Goal: Entertainment & Leisure: Consume media (video, audio)

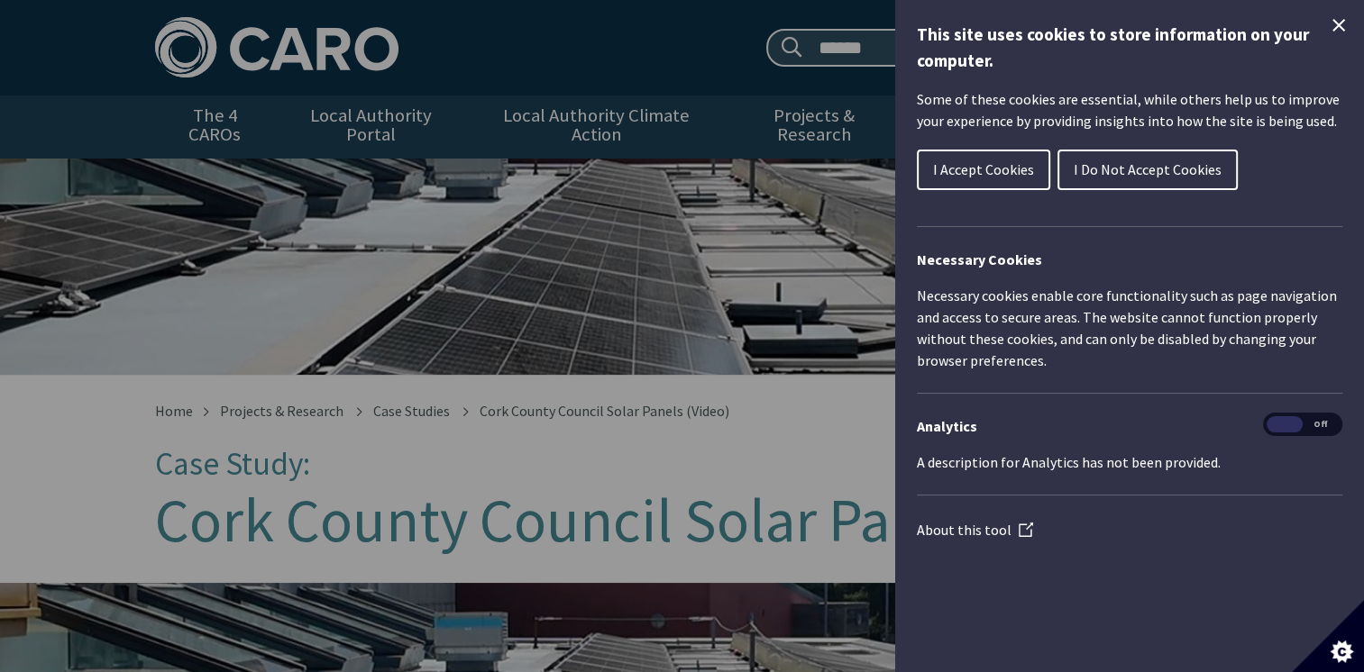
click at [1333, 21] on icon "Close Cookie Control" at bounding box center [1339, 25] width 22 height 22
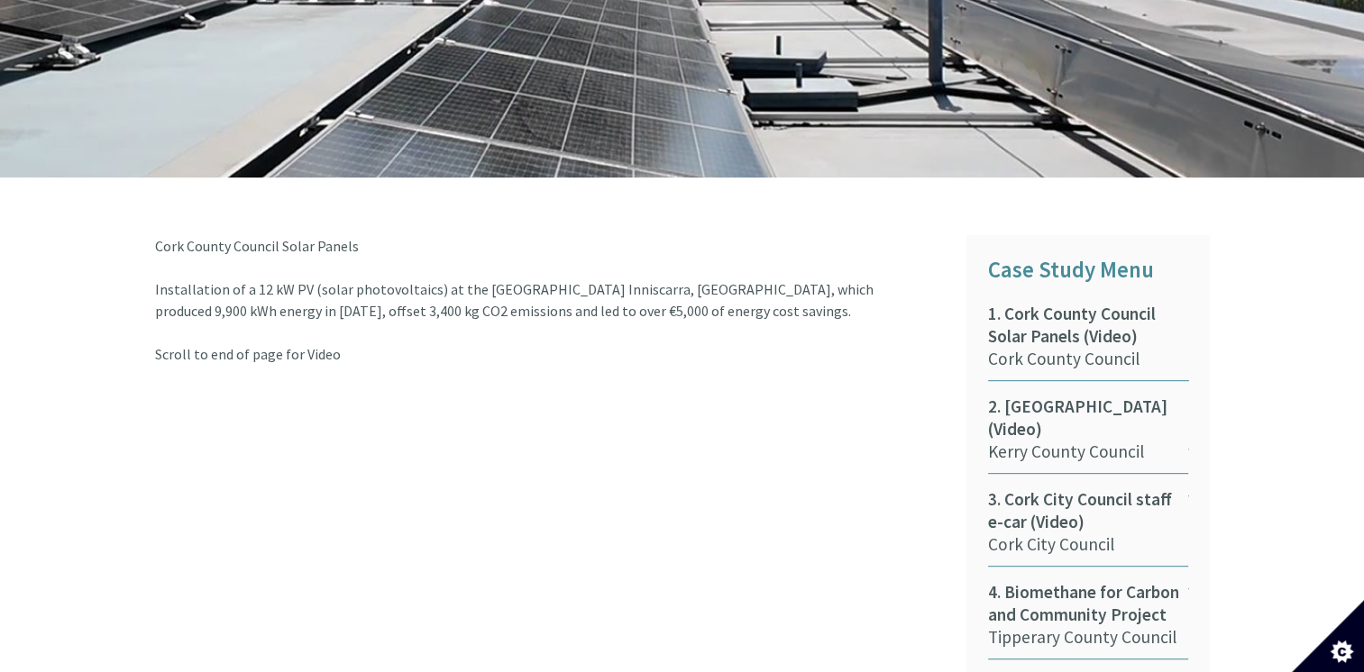
scroll to position [721, 0]
click at [1065, 401] on span "2. [GEOGRAPHIC_DATA] (Video)" at bounding box center [1088, 418] width 200 height 45
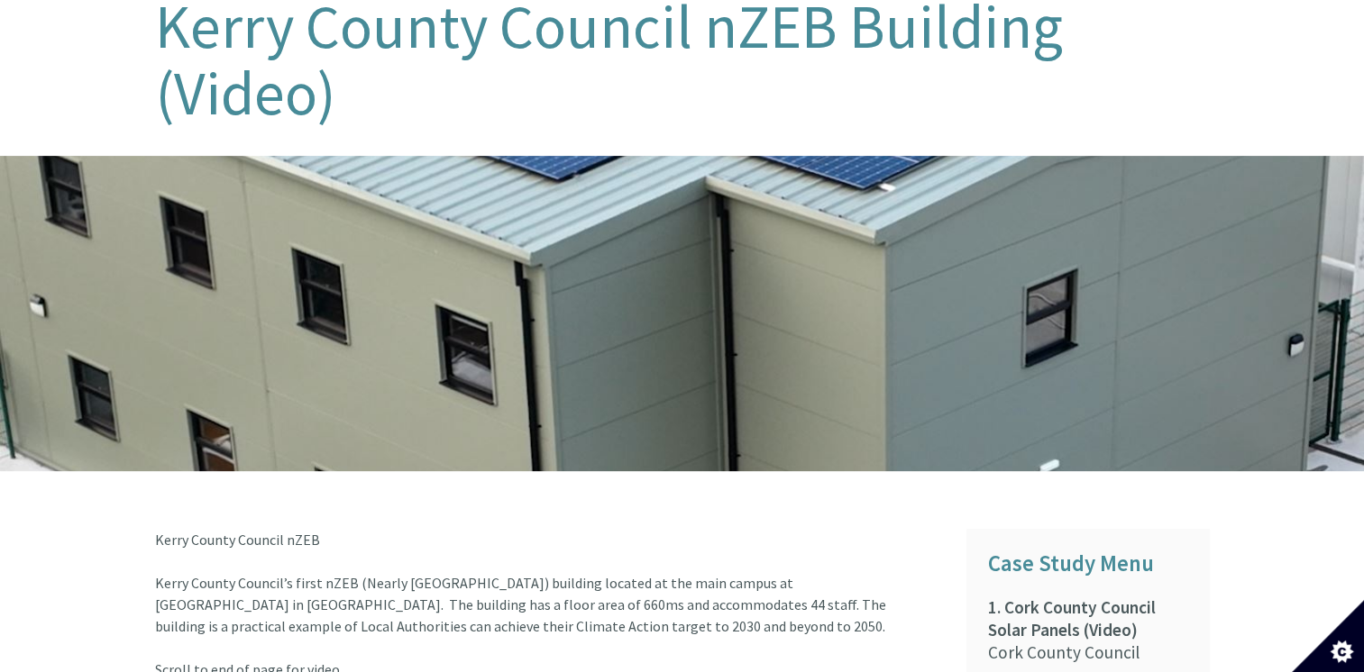
scroll to position [270, 0]
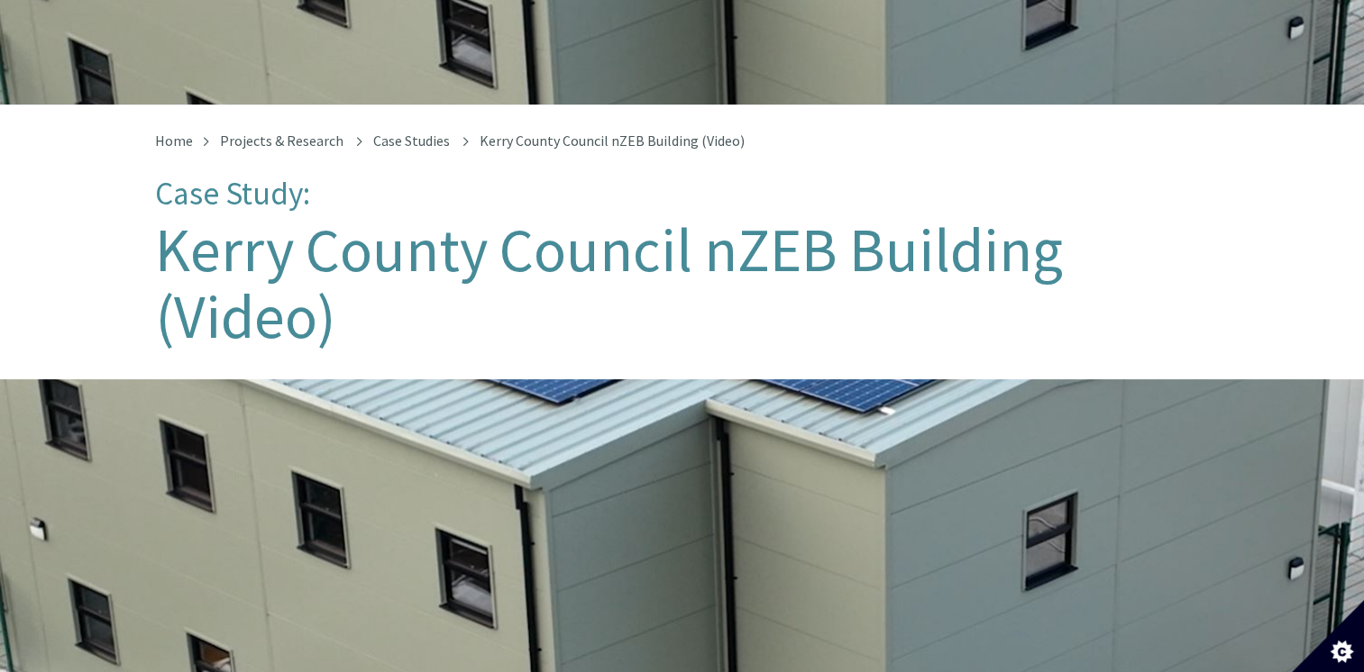
click at [672, 456] on div at bounding box center [682, 536] width 1364 height 315
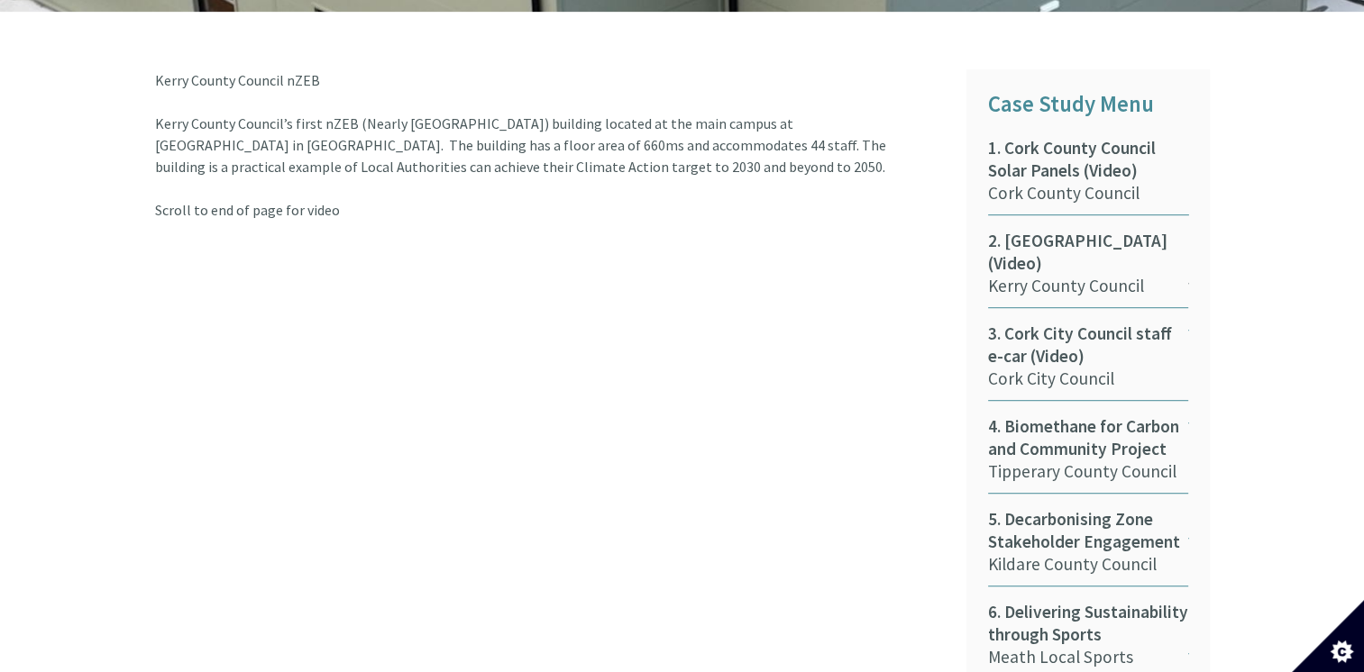
scroll to position [811, 0]
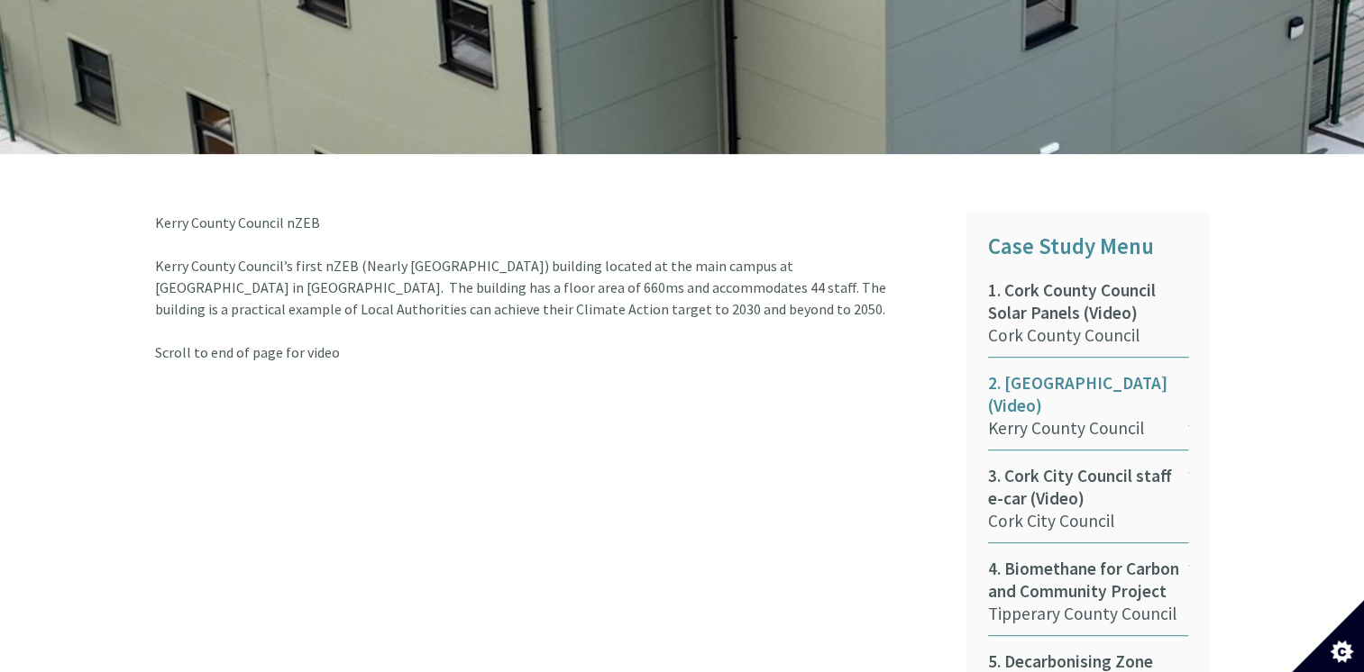
click at [1089, 376] on span "2. [GEOGRAPHIC_DATA] (Video)" at bounding box center [1088, 394] width 200 height 45
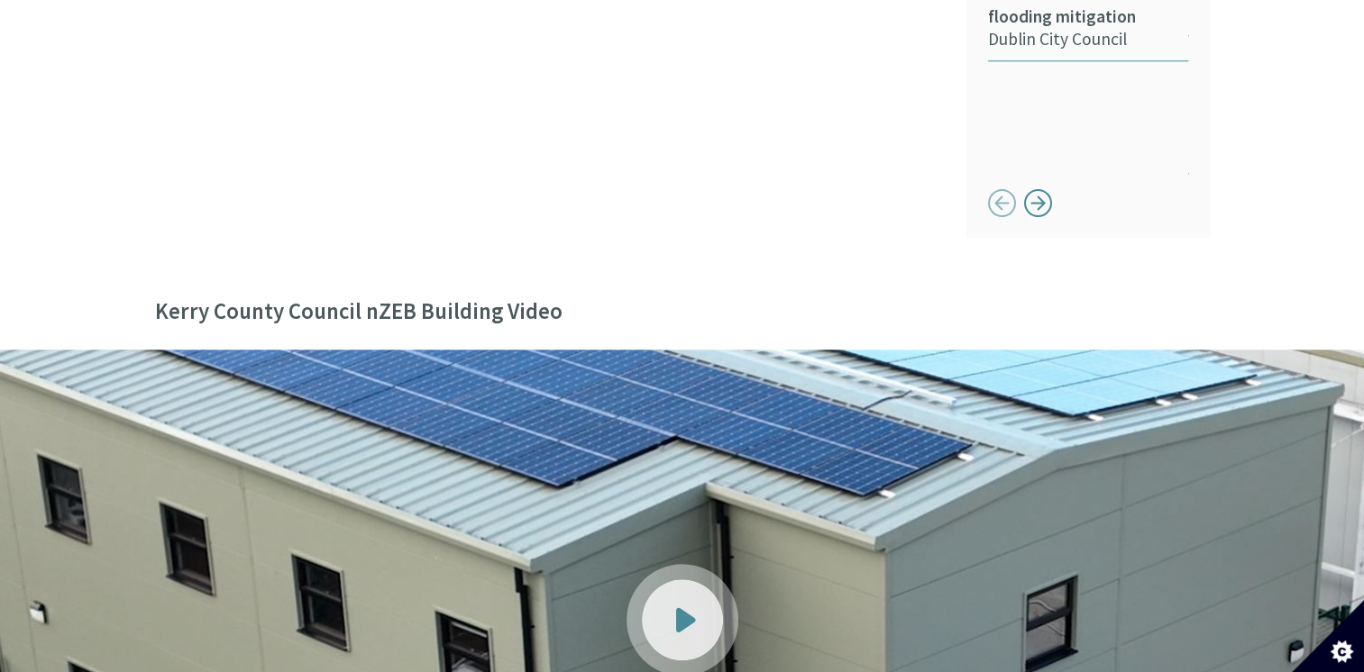
scroll to position [2253, 0]
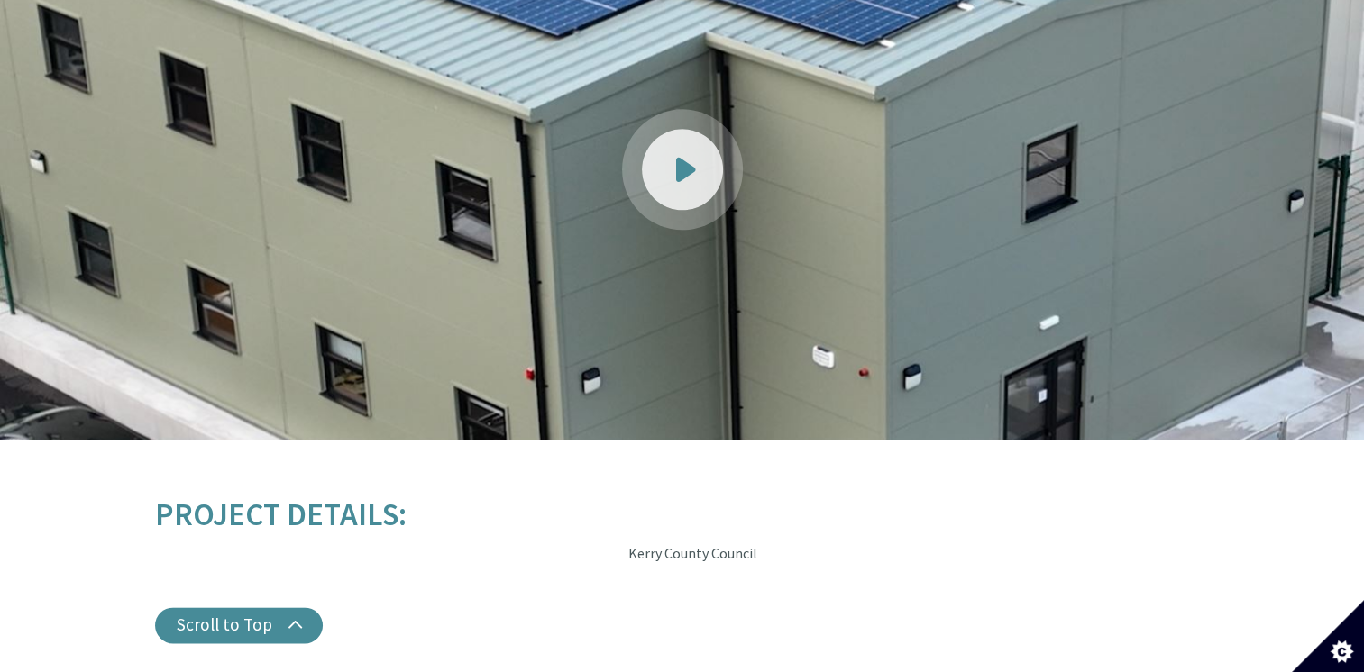
click at [681, 157] on span at bounding box center [686, 169] width 20 height 25
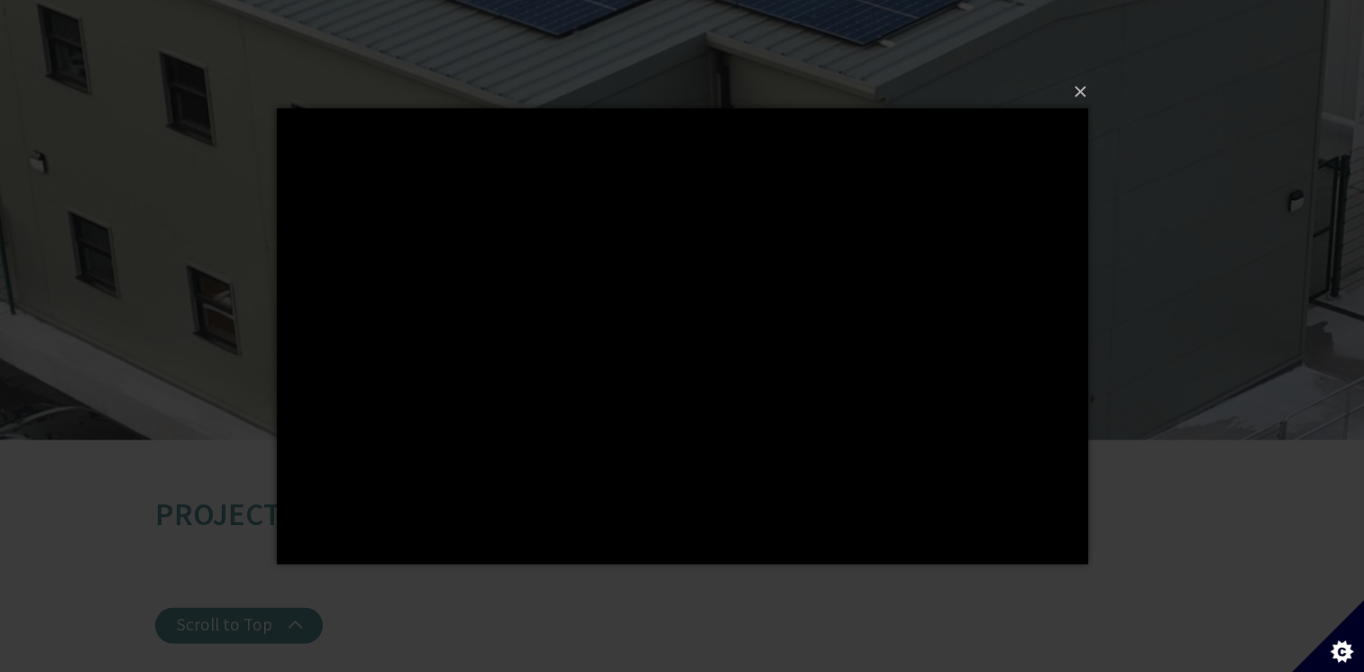
drag, startPoint x: 889, startPoint y: 587, endPoint x: 877, endPoint y: 593, distance: 13.3
click at [888, 588] on div "×" at bounding box center [682, 336] width 1364 height 672
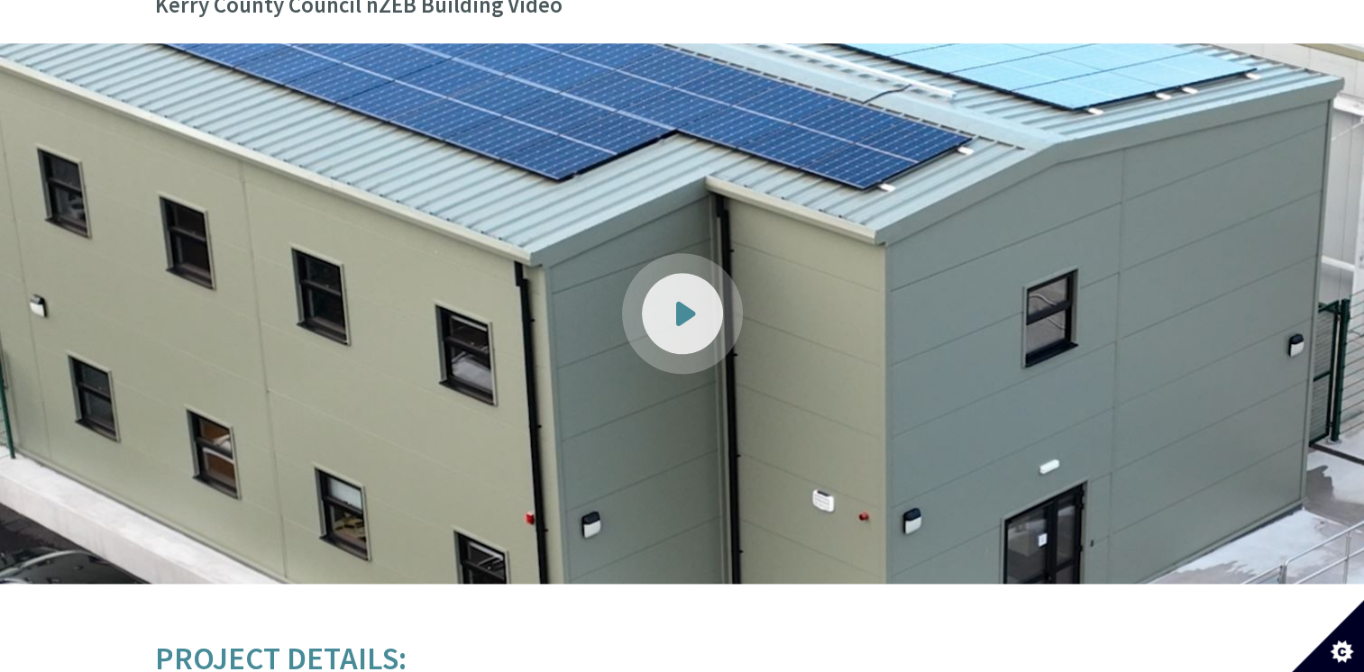
click at [684, 273] on div at bounding box center [682, 313] width 81 height 81
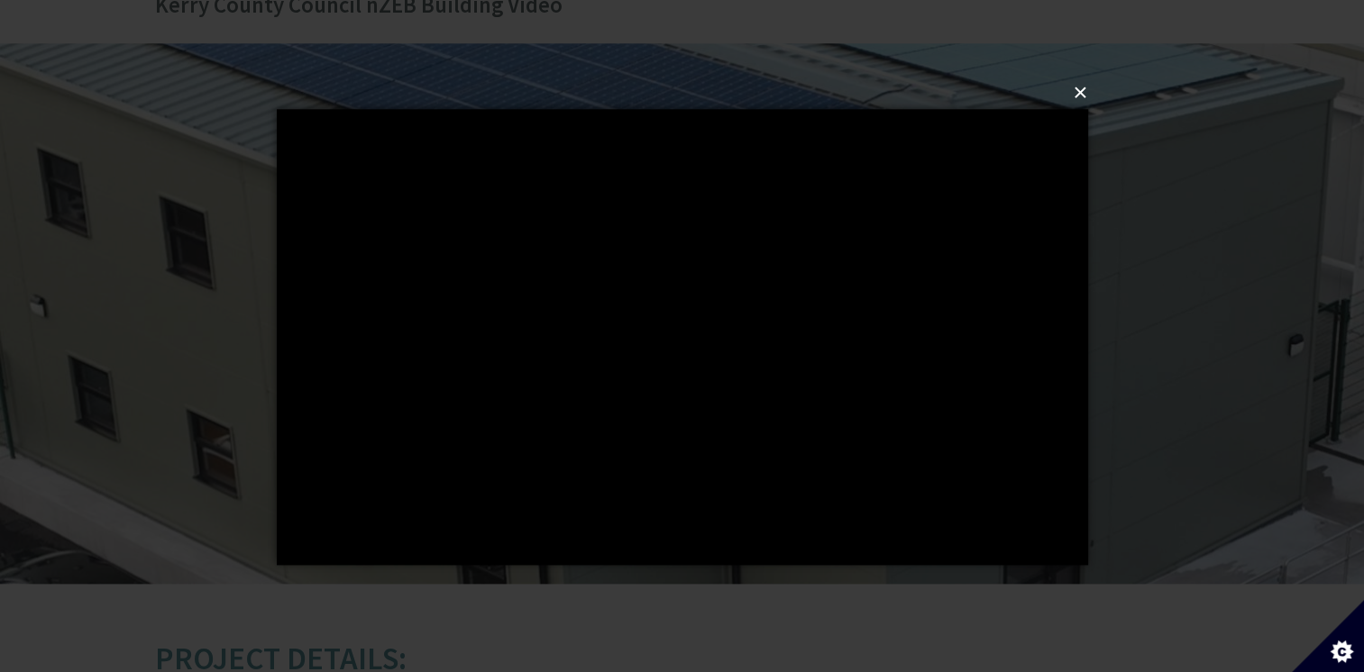
click at [1076, 92] on button "×" at bounding box center [687, 93] width 811 height 40
